Goal: Check status

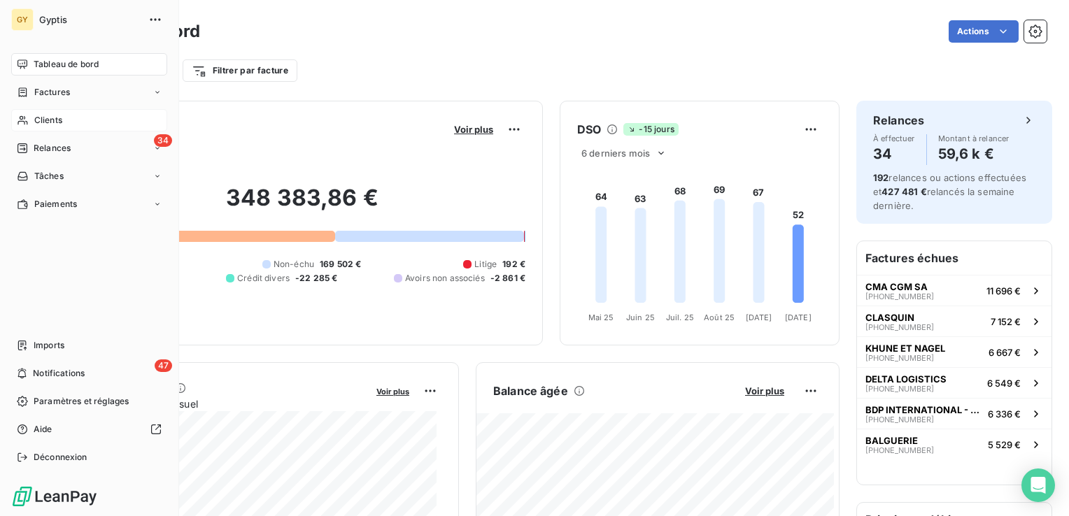
click at [43, 119] on span "Clients" at bounding box center [48, 120] width 28 height 13
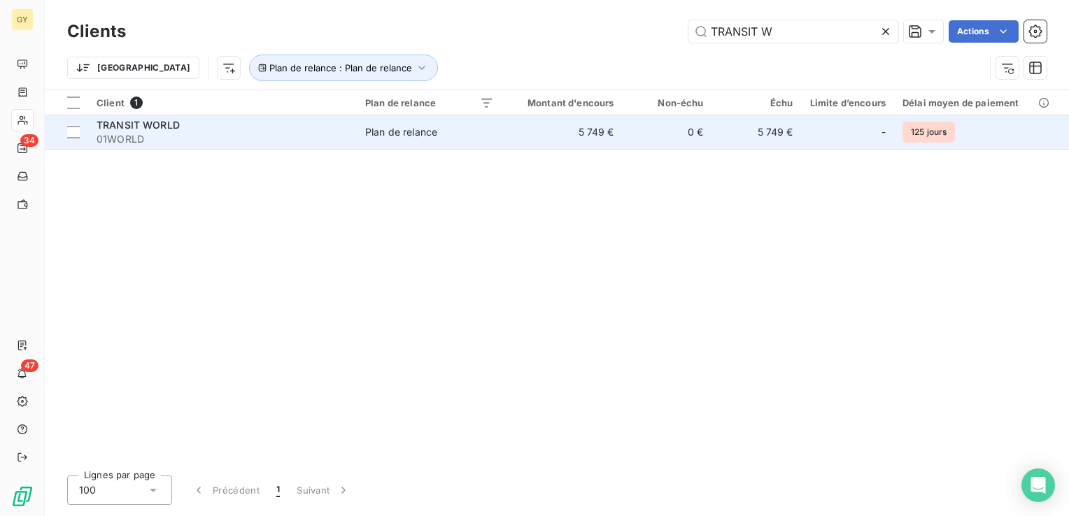
click at [443, 128] on span "Plan de relance" at bounding box center [429, 132] width 129 height 14
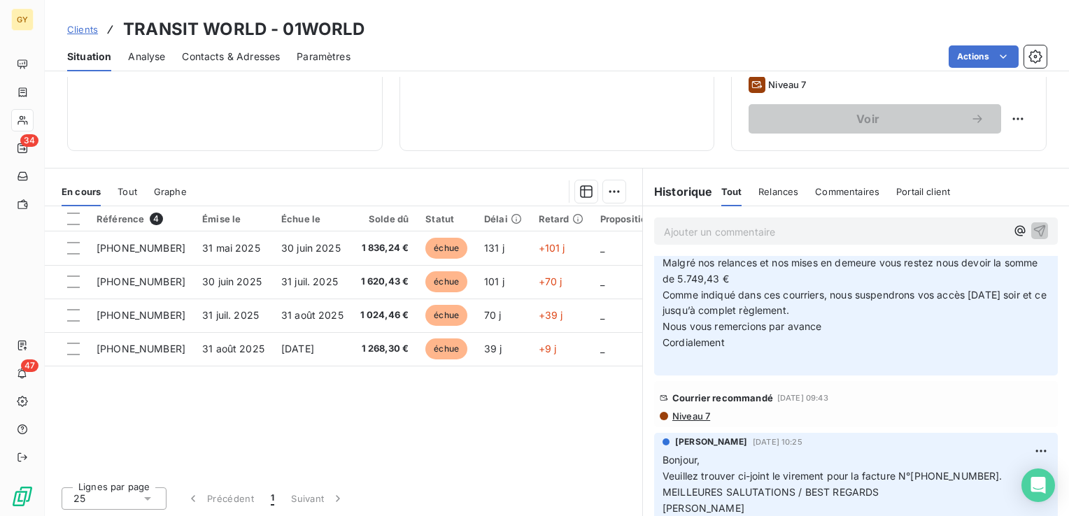
scroll to position [70, 0]
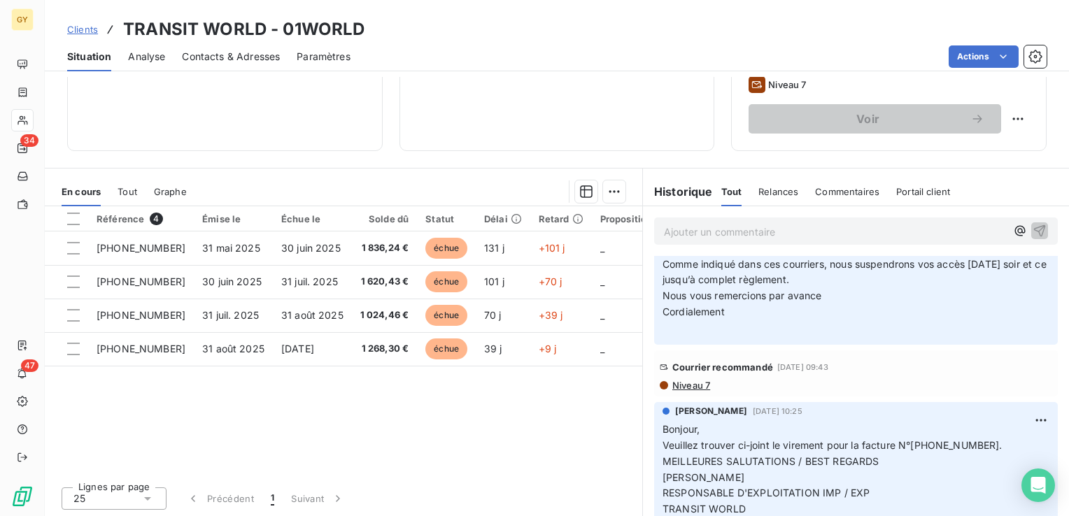
click at [687, 385] on span "Niveau 7" at bounding box center [690, 385] width 39 height 11
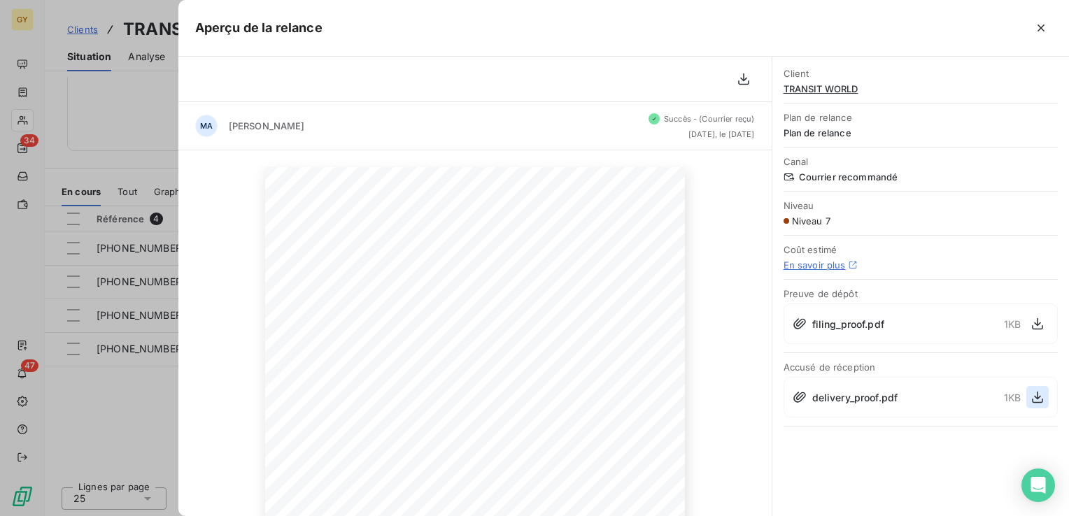
click at [1036, 392] on icon "button" at bounding box center [1037, 397] width 14 height 14
click at [1040, 29] on icon "button" at bounding box center [1041, 28] width 14 height 14
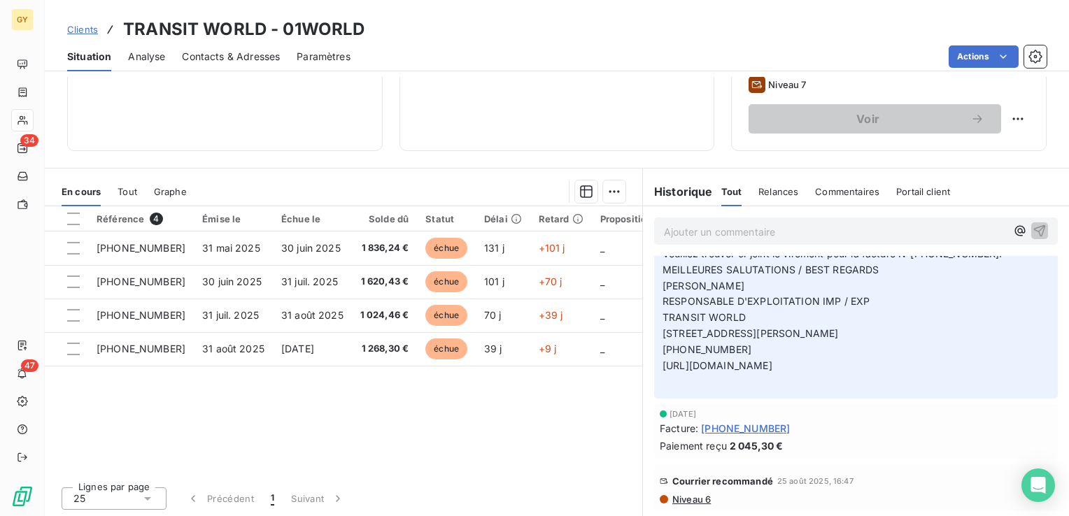
scroll to position [350, 0]
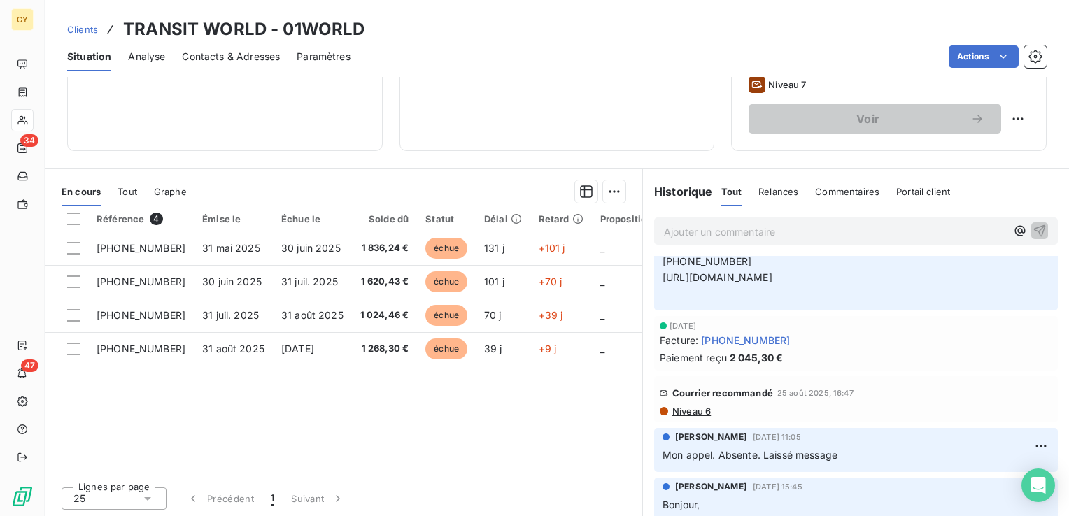
click at [692, 410] on span "Niveau 6" at bounding box center [691, 411] width 40 height 11
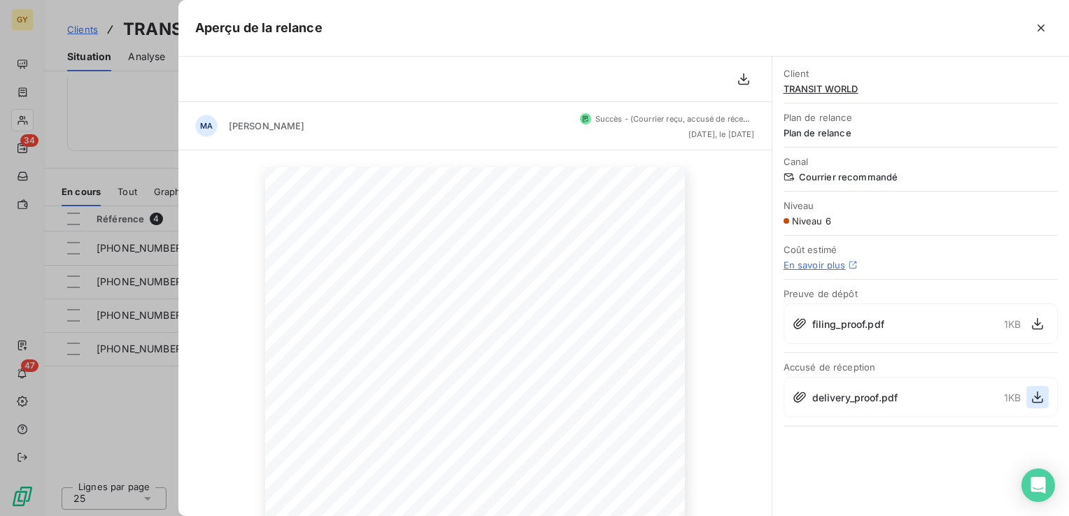
click at [1035, 390] on icon "button" at bounding box center [1037, 397] width 14 height 14
click at [1035, 25] on icon "button" at bounding box center [1041, 28] width 14 height 14
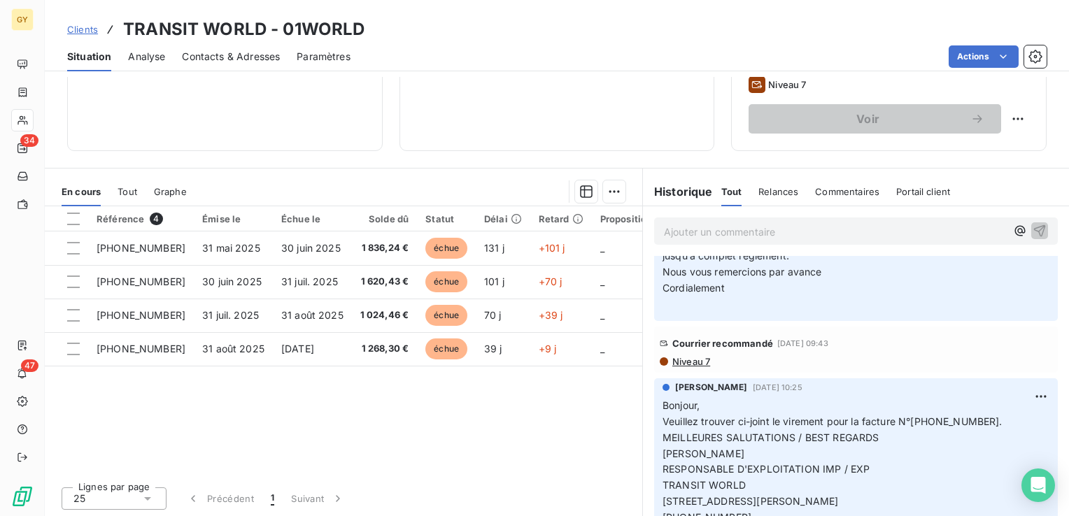
scroll to position [0, 0]
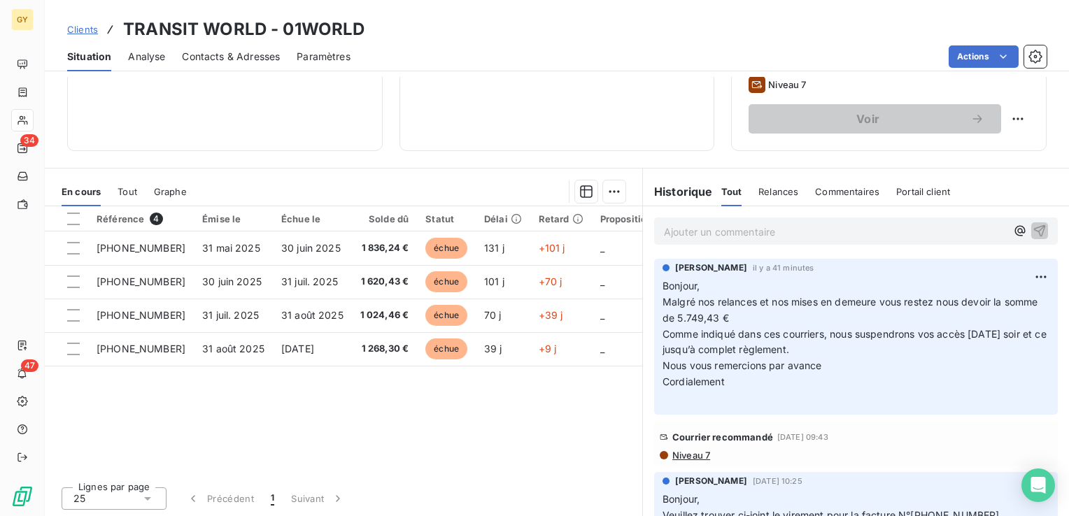
click at [437, 401] on div "Référence 4 Émise le Échue le Solde dû Statut Délai Retard Proposition prelevem…" at bounding box center [343, 340] width 597 height 269
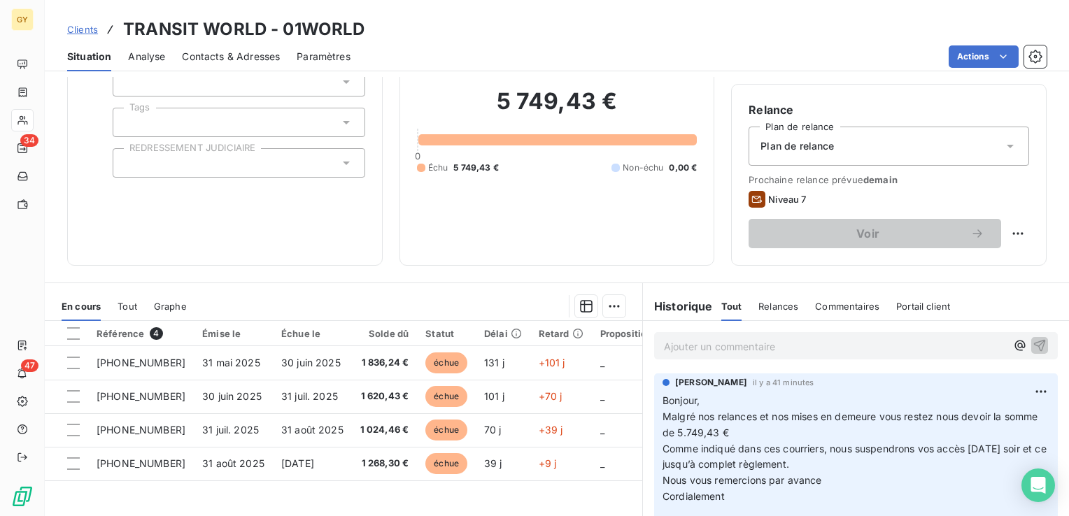
scroll to position [221, 0]
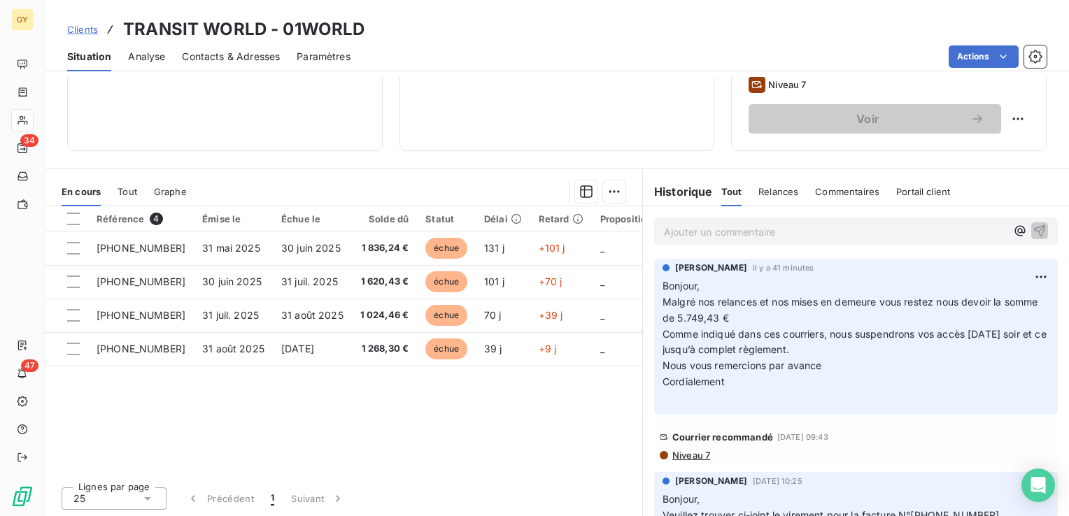
click at [683, 228] on p "Ajouter un commentaire ﻿" at bounding box center [835, 231] width 342 height 17
click at [1032, 226] on icon "button" at bounding box center [1039, 230] width 14 height 14
